Goal: Check status

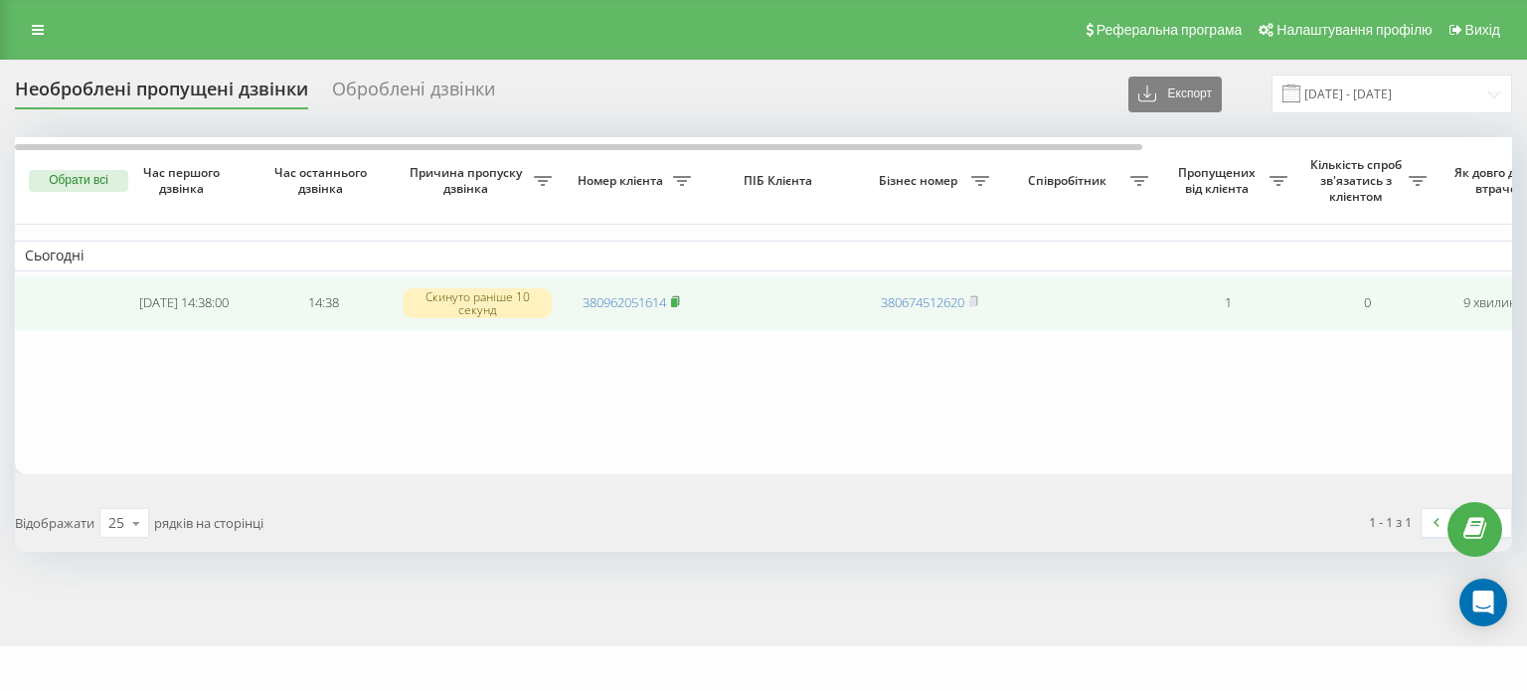
click at [676, 301] on rect at bounding box center [674, 302] width 6 height 9
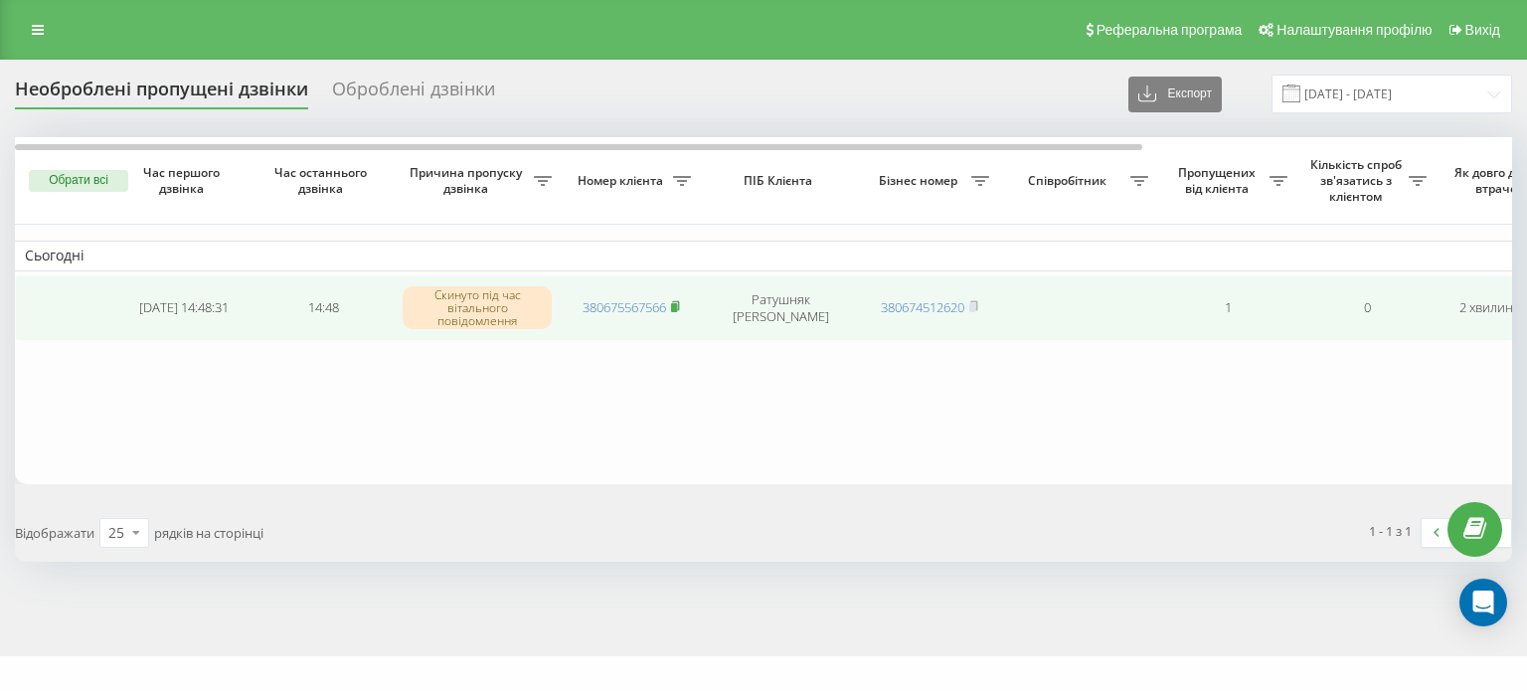
click at [678, 301] on icon at bounding box center [675, 305] width 7 height 9
click at [677, 303] on rect at bounding box center [674, 307] width 6 height 9
